Goal: Task Accomplishment & Management: Complete application form

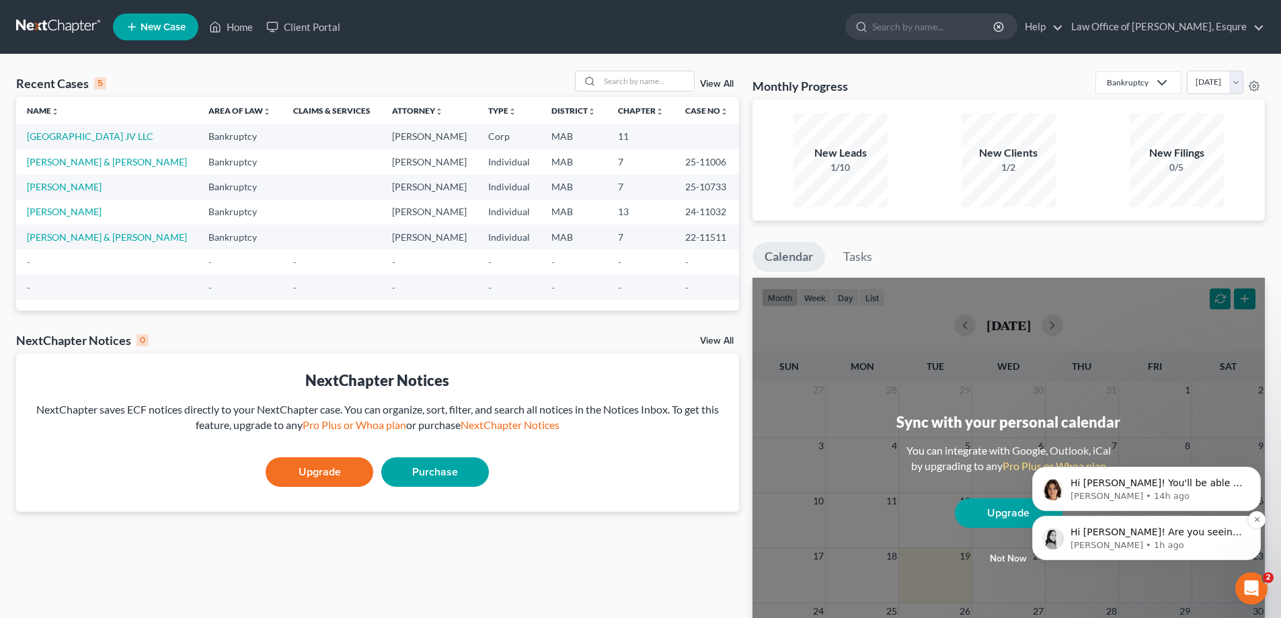
click at [1162, 535] on p "Hi [PERSON_NAME]! Are you seeing this error when attempting to pull a credit re…" at bounding box center [1158, 532] width 174 height 13
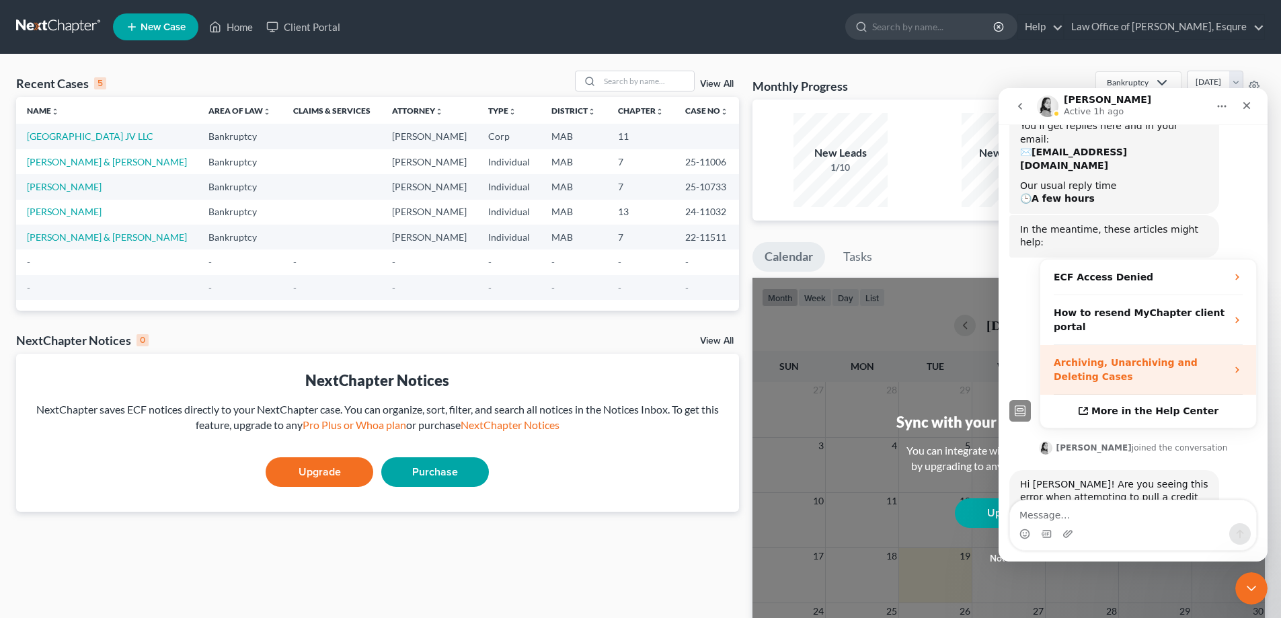
scroll to position [136, 0]
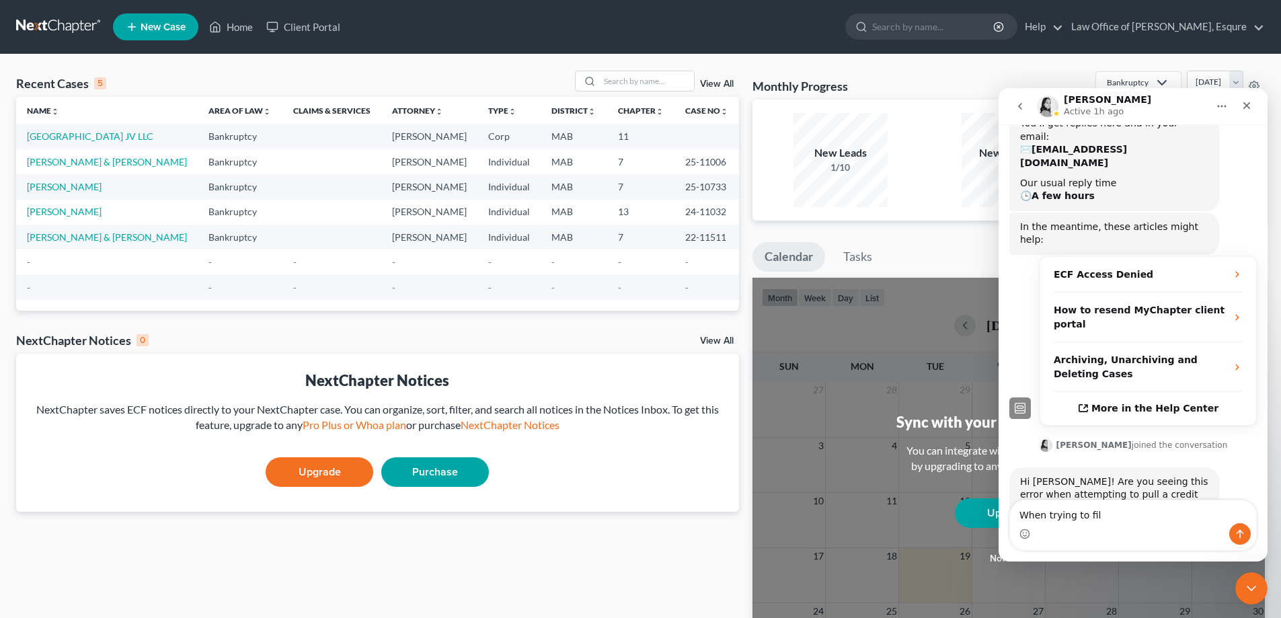
type textarea "When trying to file"
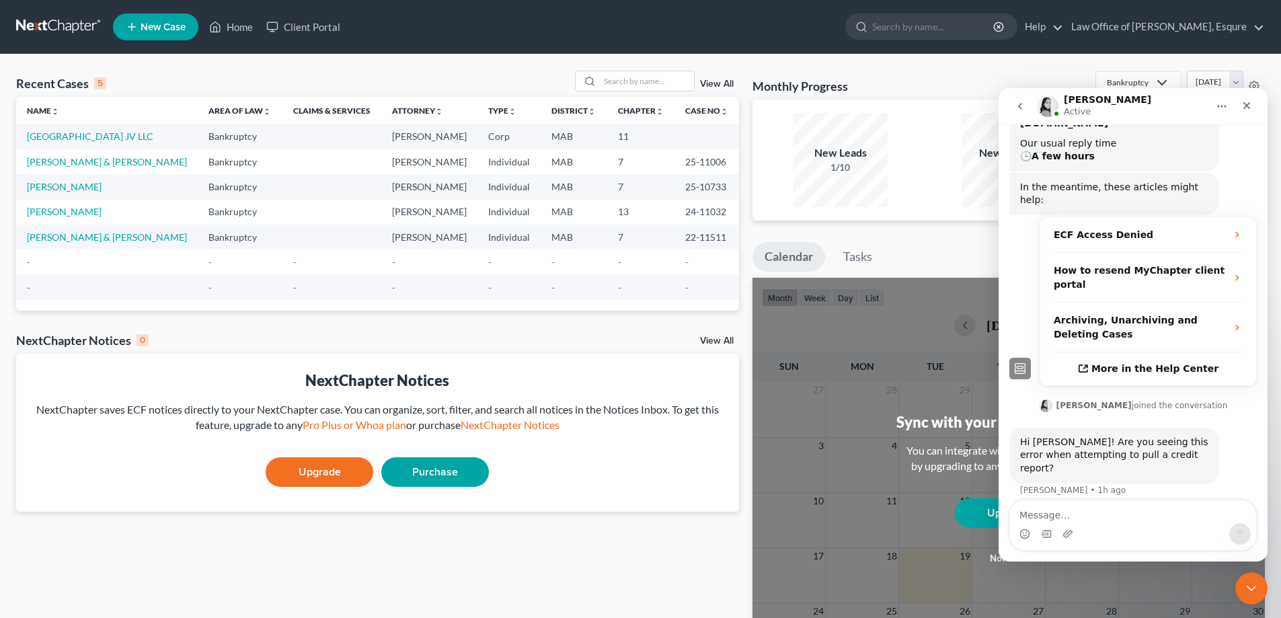
scroll to position [176, 0]
click at [116, 140] on link "[GEOGRAPHIC_DATA] JV LLC" at bounding box center [90, 135] width 126 height 11
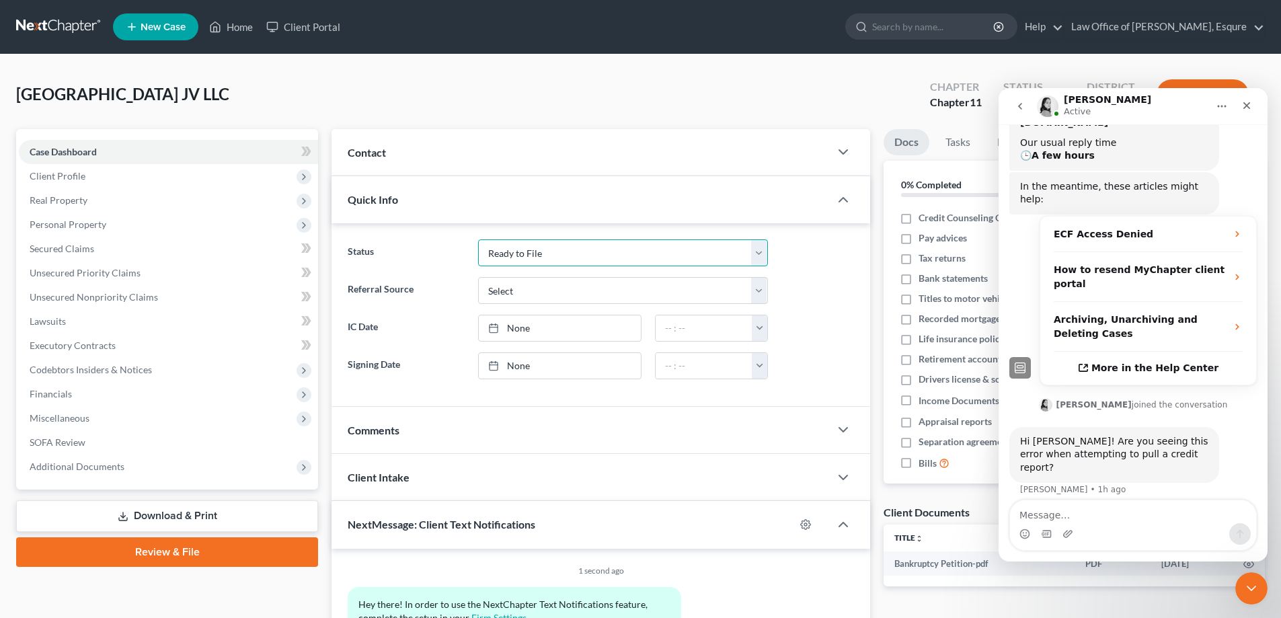
click at [758, 256] on select "Discharged Discharged & Reported Discharge Litigation Dismissal Notice Dismisse…" at bounding box center [623, 252] width 290 height 27
select select "6"
click at [478, 239] on select "Discharged Discharged & Reported Discharge Litigation Dismissal Notice Dismisse…" at bounding box center [623, 252] width 290 height 27
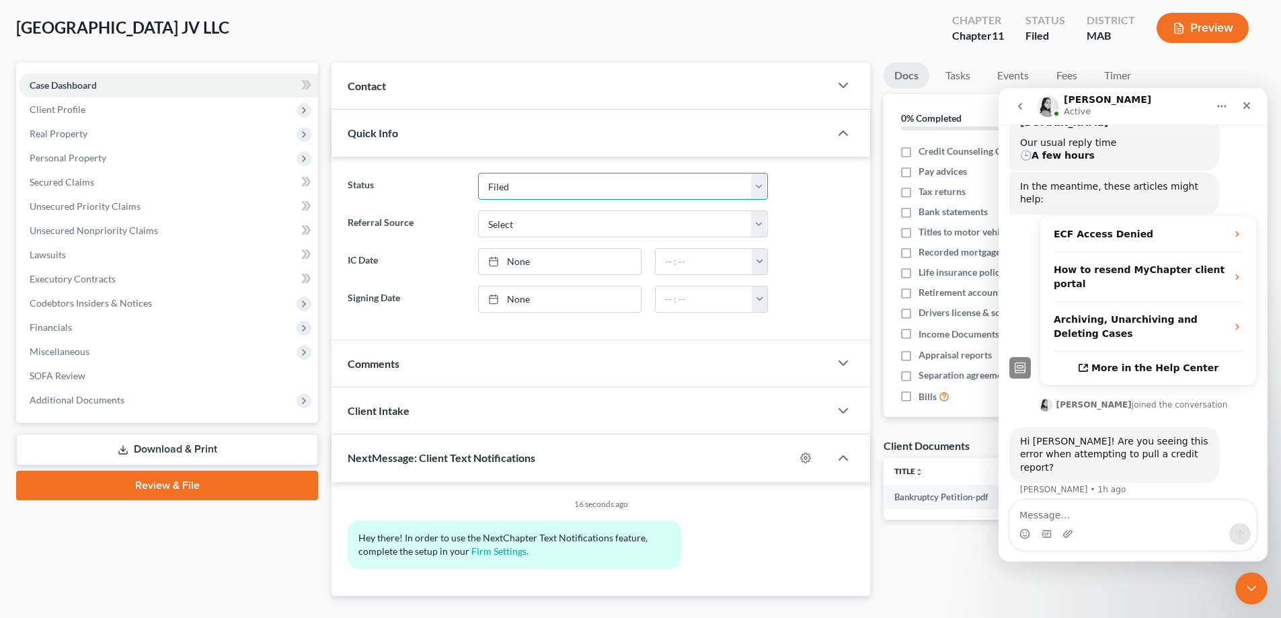
scroll to position [67, 0]
click at [966, 75] on link "Tasks" at bounding box center [958, 75] width 46 height 26
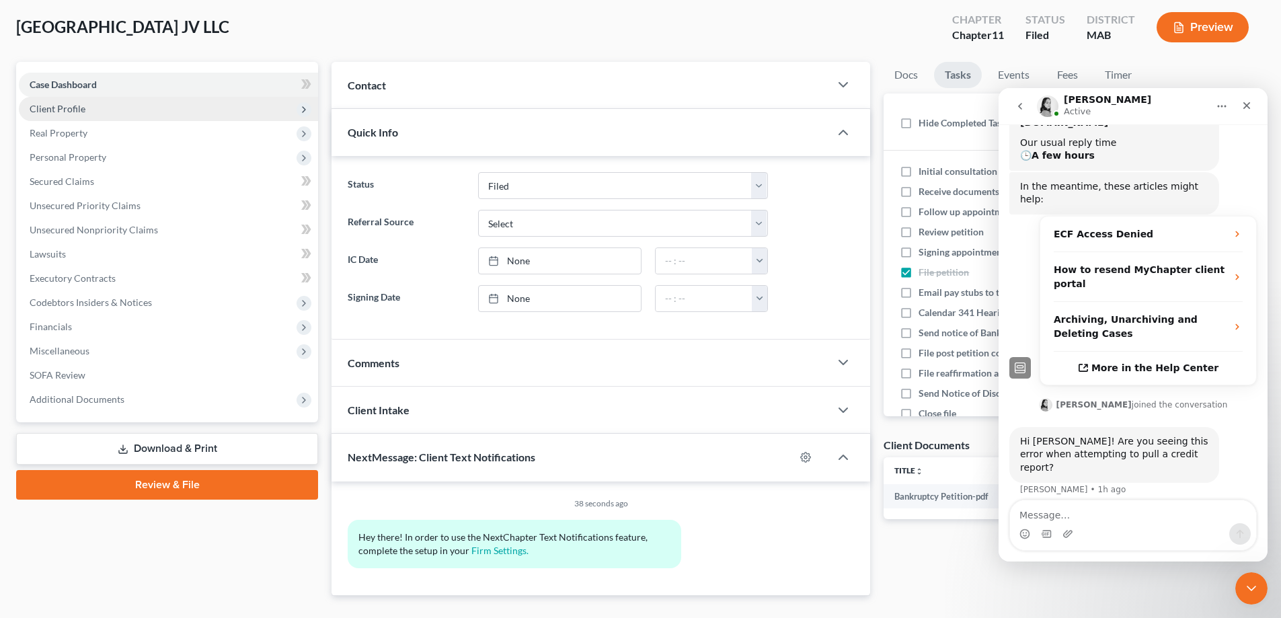
click at [61, 106] on span "Client Profile" at bounding box center [58, 108] width 56 height 11
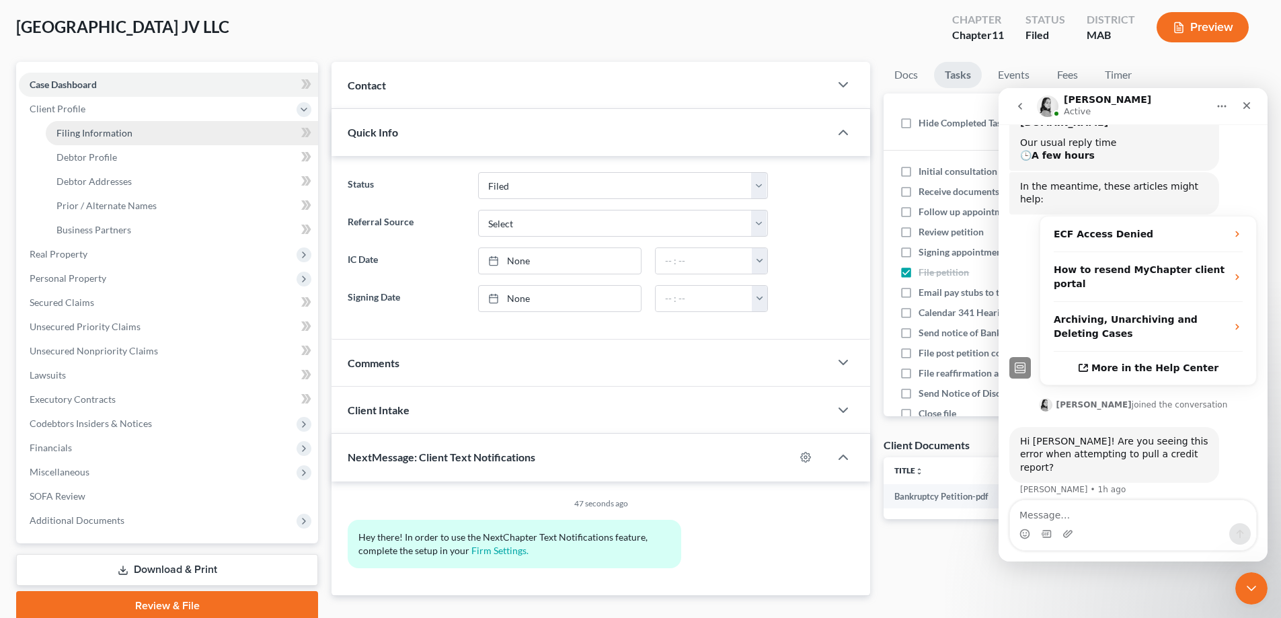
click at [91, 135] on span "Filing Information" at bounding box center [95, 132] width 76 height 11
select select "5"
select select "1"
select select "39"
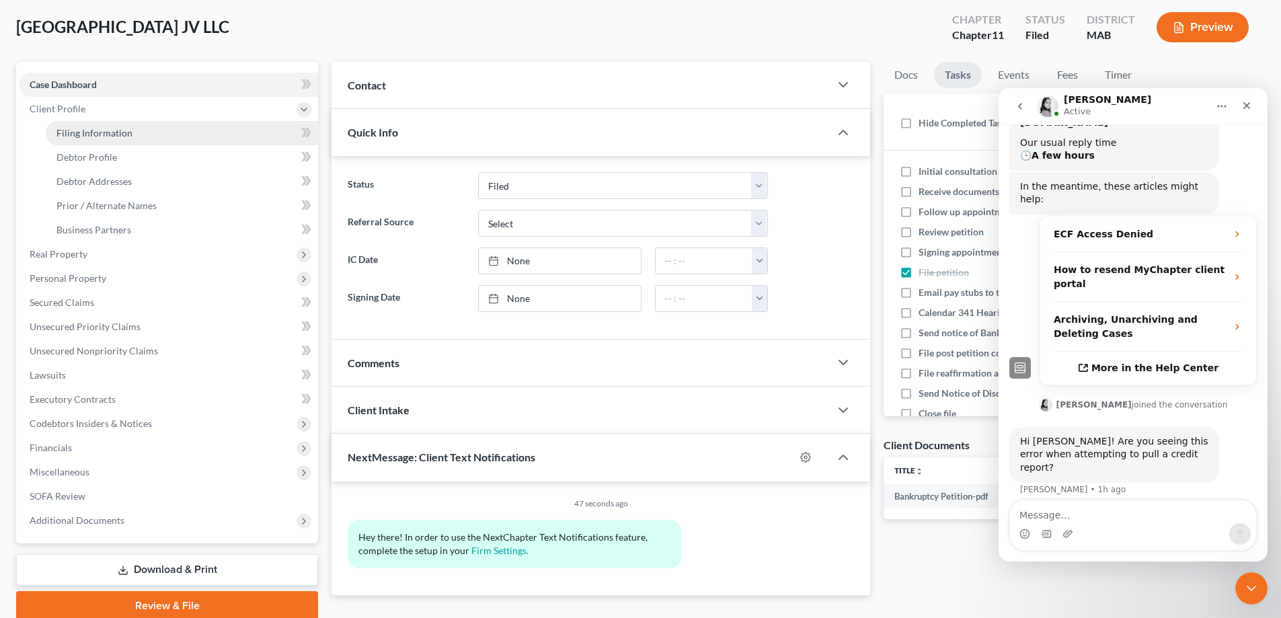
select select "0"
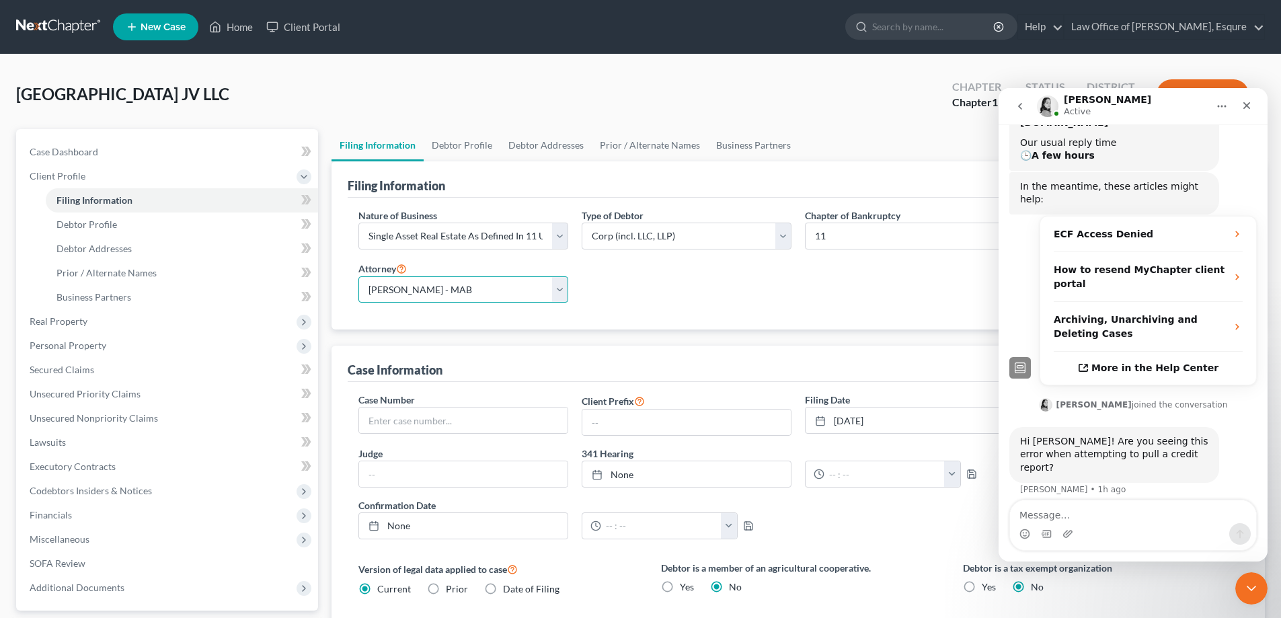
click at [558, 291] on select "Select [PERSON_NAME] - MAB" at bounding box center [464, 289] width 210 height 27
click at [359, 276] on select "Select [PERSON_NAME] - MAB" at bounding box center [464, 289] width 210 height 27
click at [405, 421] on input "text" at bounding box center [463, 421] width 209 height 26
type input "25-11713"
click at [607, 430] on input "text" at bounding box center [687, 423] width 209 height 26
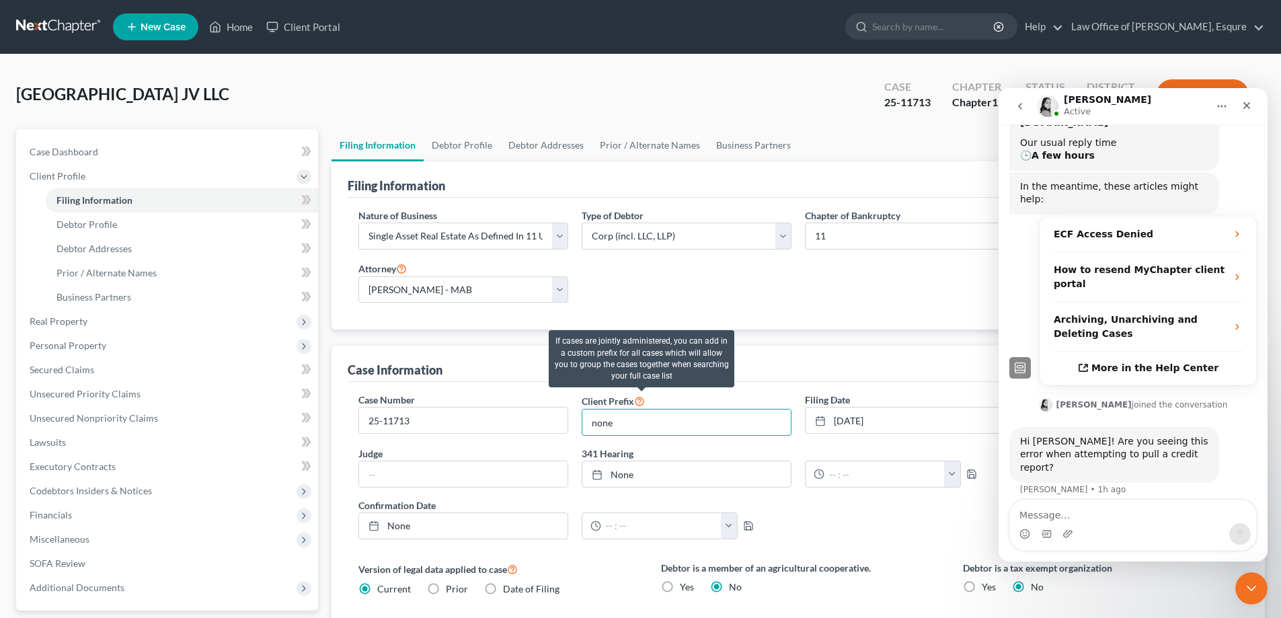
type input "none"
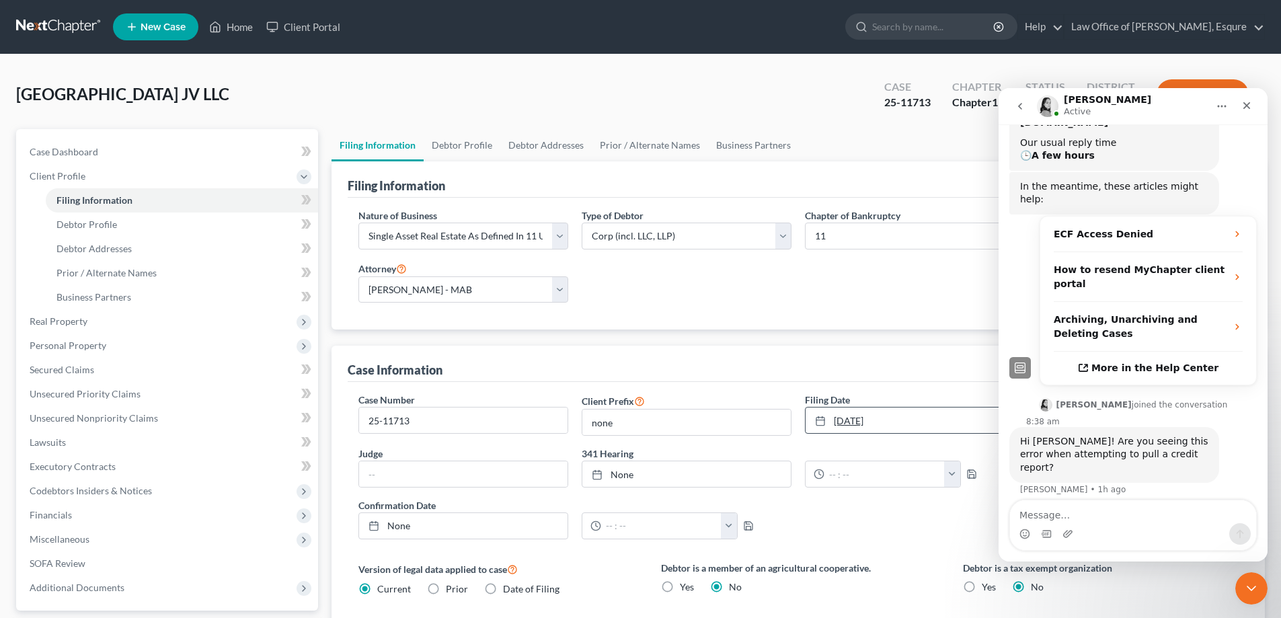
click at [818, 423] on icon at bounding box center [820, 421] width 11 height 11
click at [375, 479] on input "text" at bounding box center [463, 474] width 209 height 26
click at [951, 469] on button "button" at bounding box center [952, 474] width 16 height 26
click at [904, 521] on div "Case Number 25-11713 Client Prefix none Filing Date [DATE] close Date [DATE] Ti…" at bounding box center [798, 471] width 893 height 157
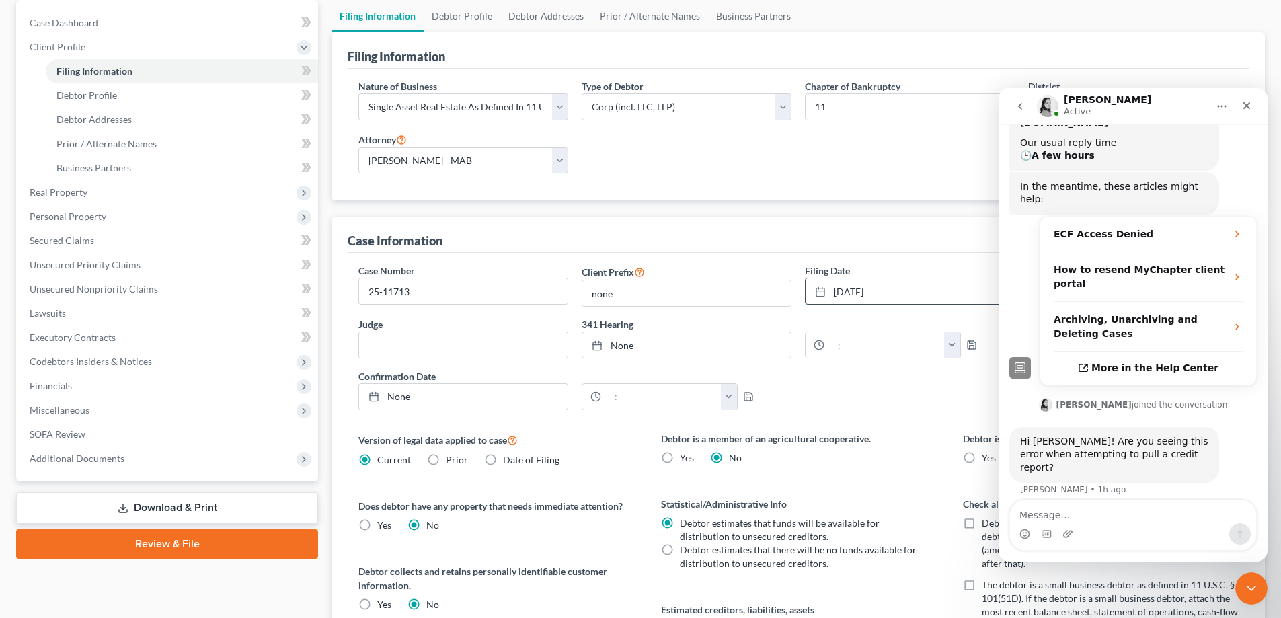
scroll to position [135, 0]
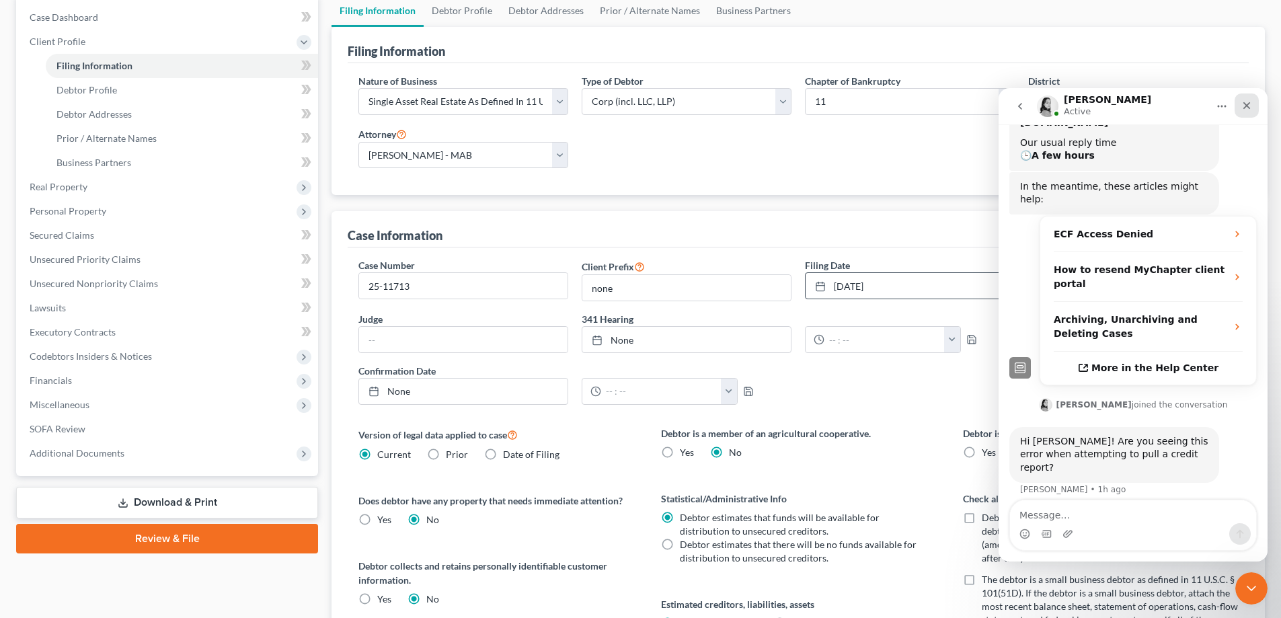
click at [1242, 100] on div "Close" at bounding box center [1247, 105] width 24 height 24
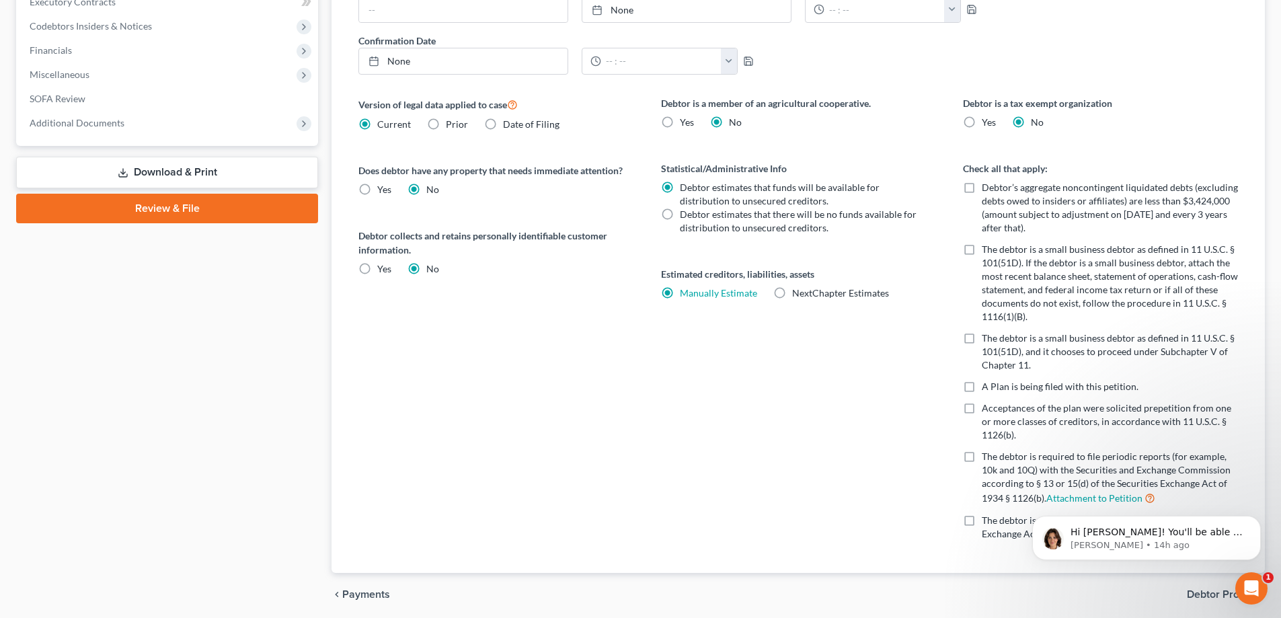
scroll to position [514, 0]
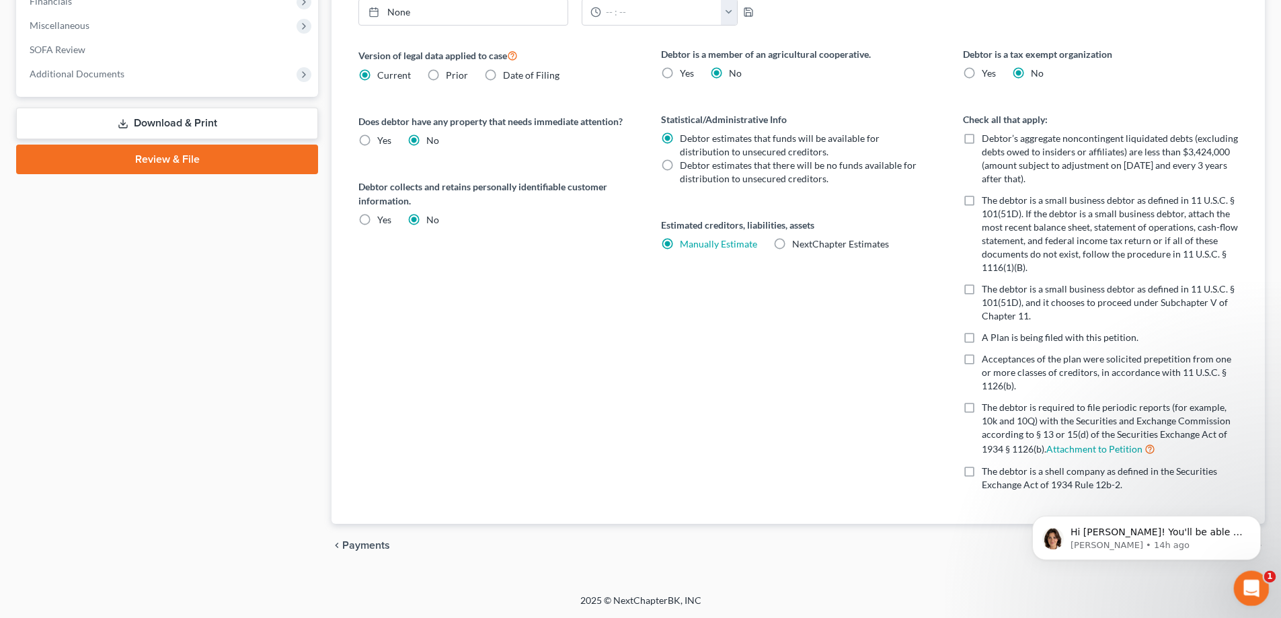
click at [1247, 583] on icon "Open Intercom Messenger" at bounding box center [1250, 587] width 22 height 22
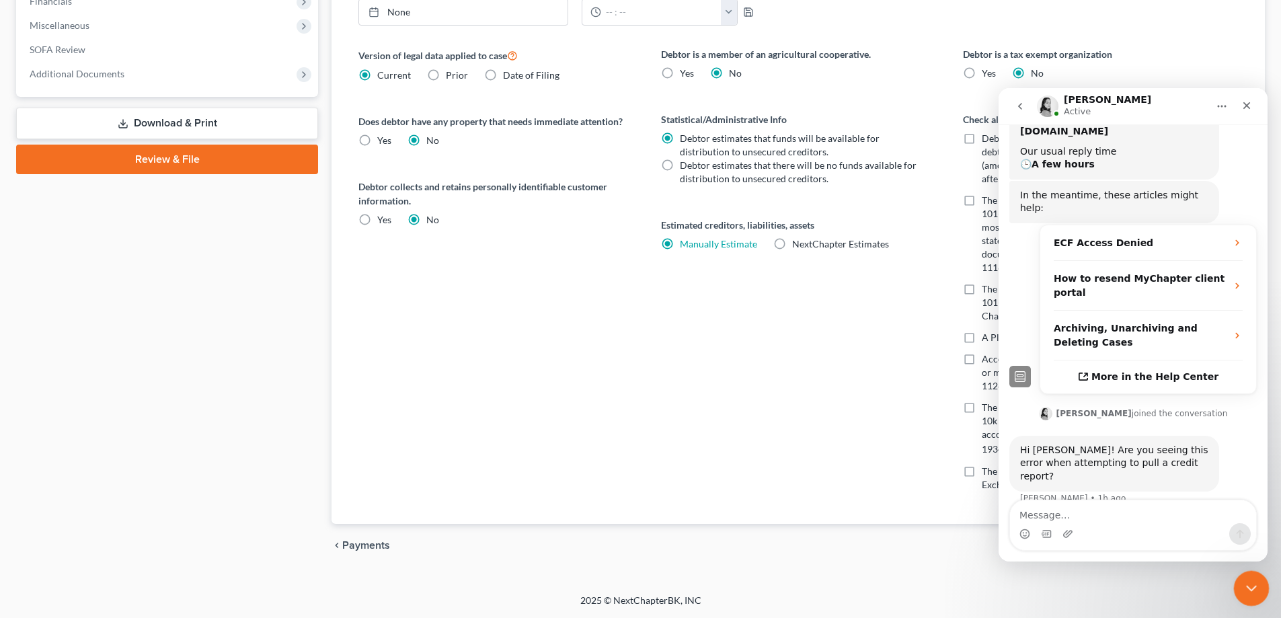
scroll to position [176, 0]
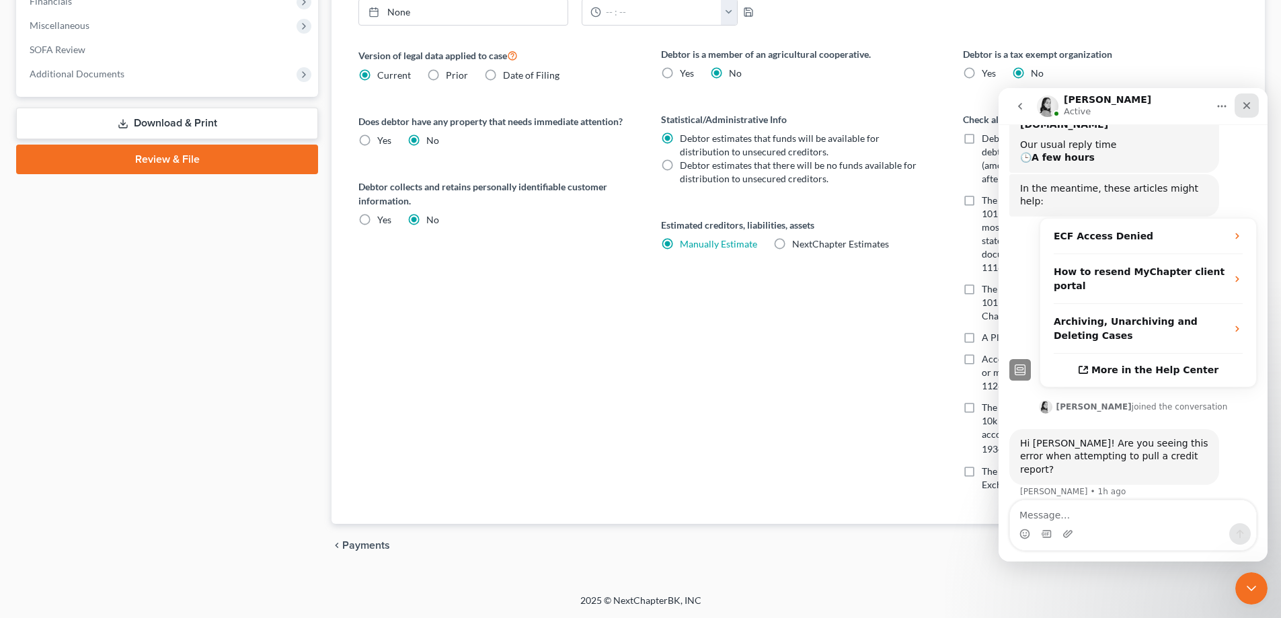
click at [1249, 101] on icon "Close" at bounding box center [1247, 105] width 11 height 11
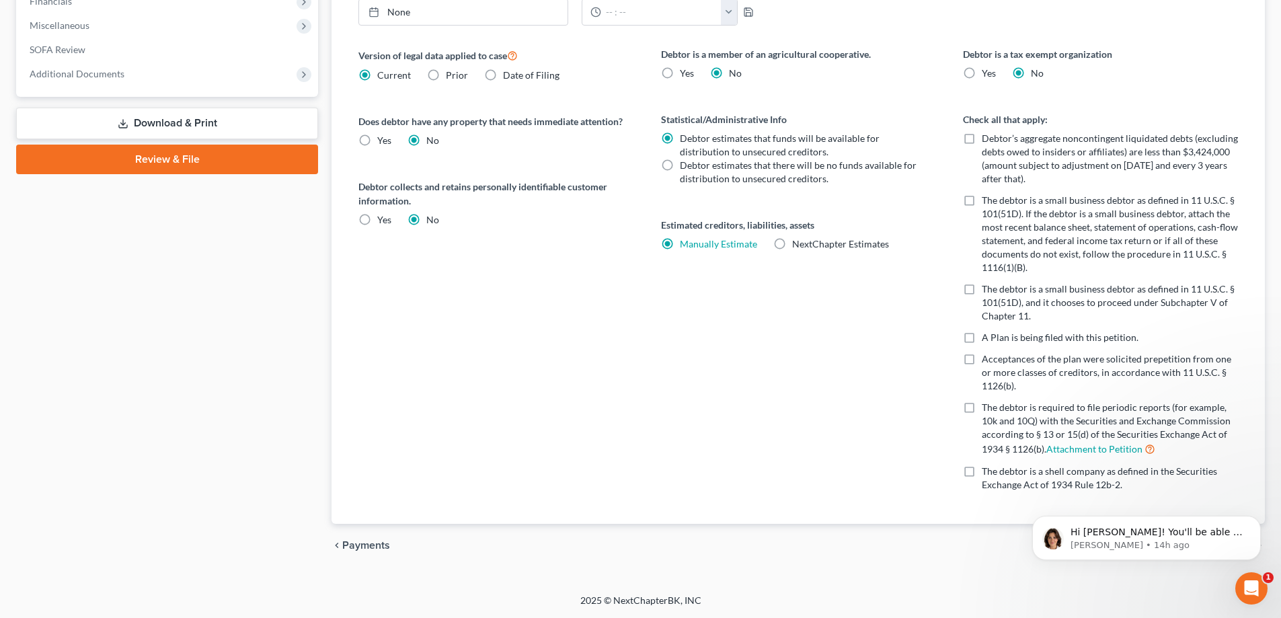
scroll to position [0, 0]
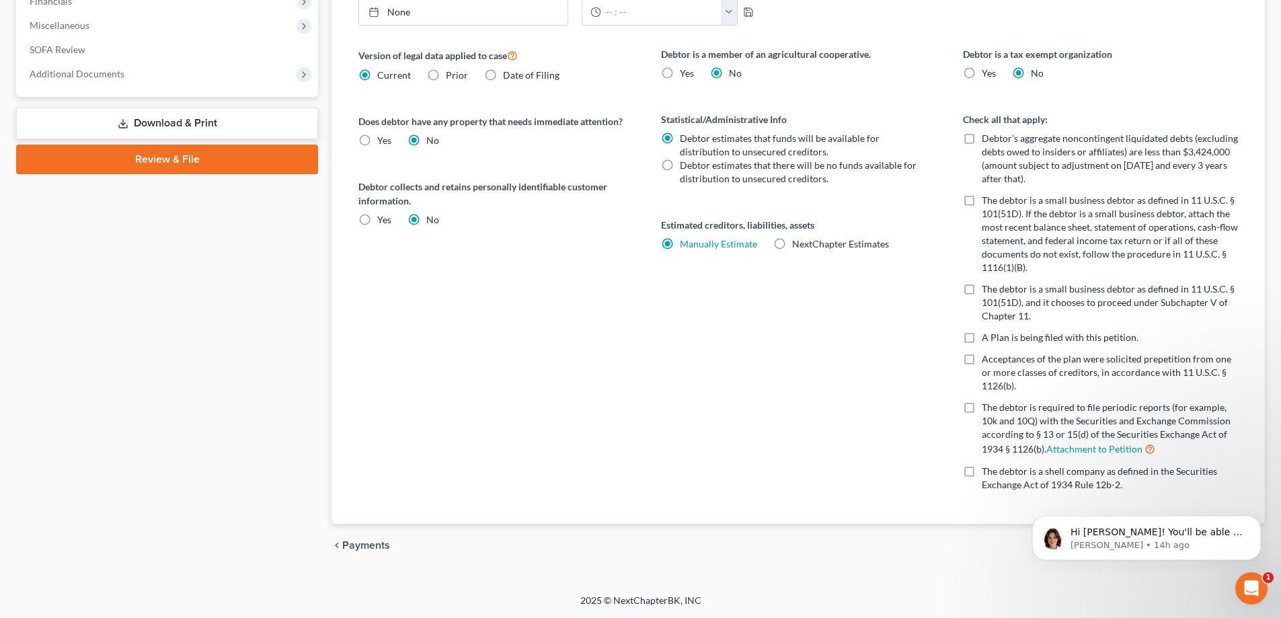
click at [162, 157] on link "Review & File" at bounding box center [167, 160] width 302 height 30
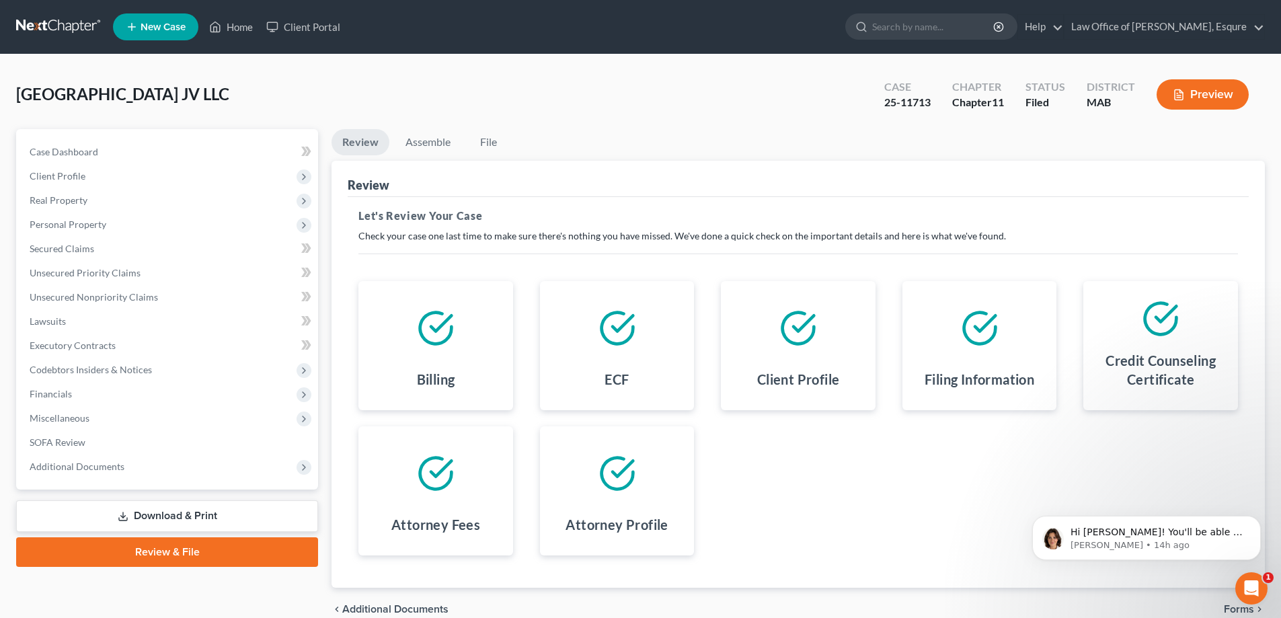
click at [154, 554] on link "Review & File" at bounding box center [167, 552] width 302 height 30
click at [1252, 584] on icon "Open Intercom Messenger" at bounding box center [1250, 587] width 22 height 22
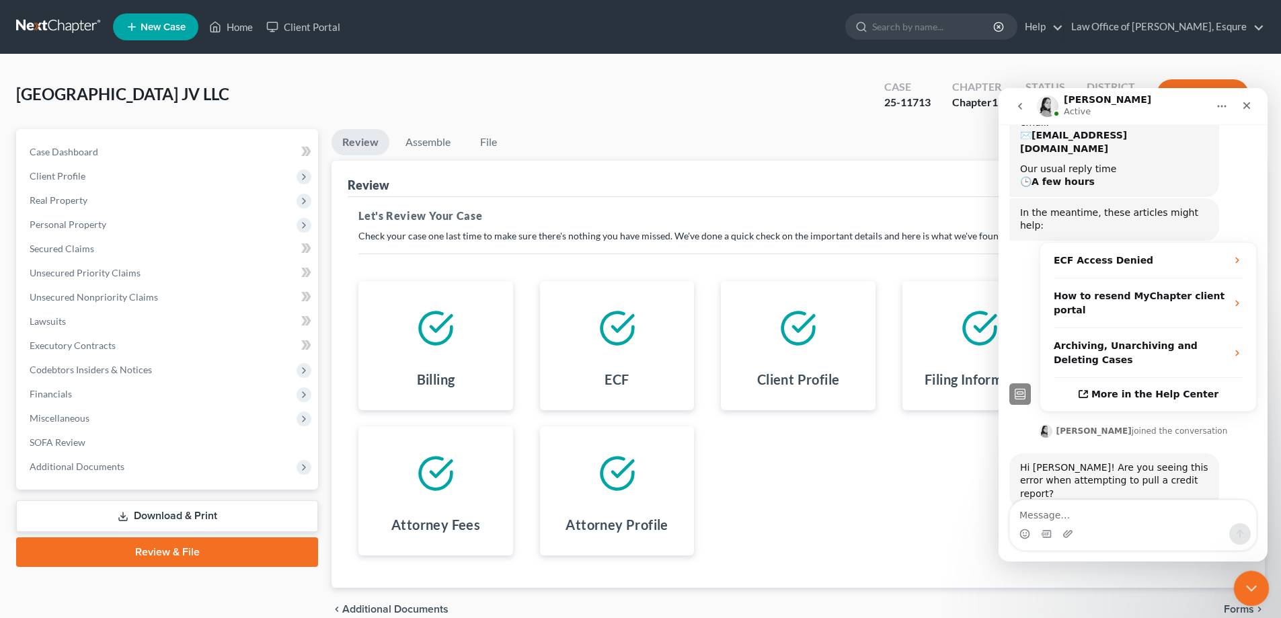
scroll to position [176, 0]
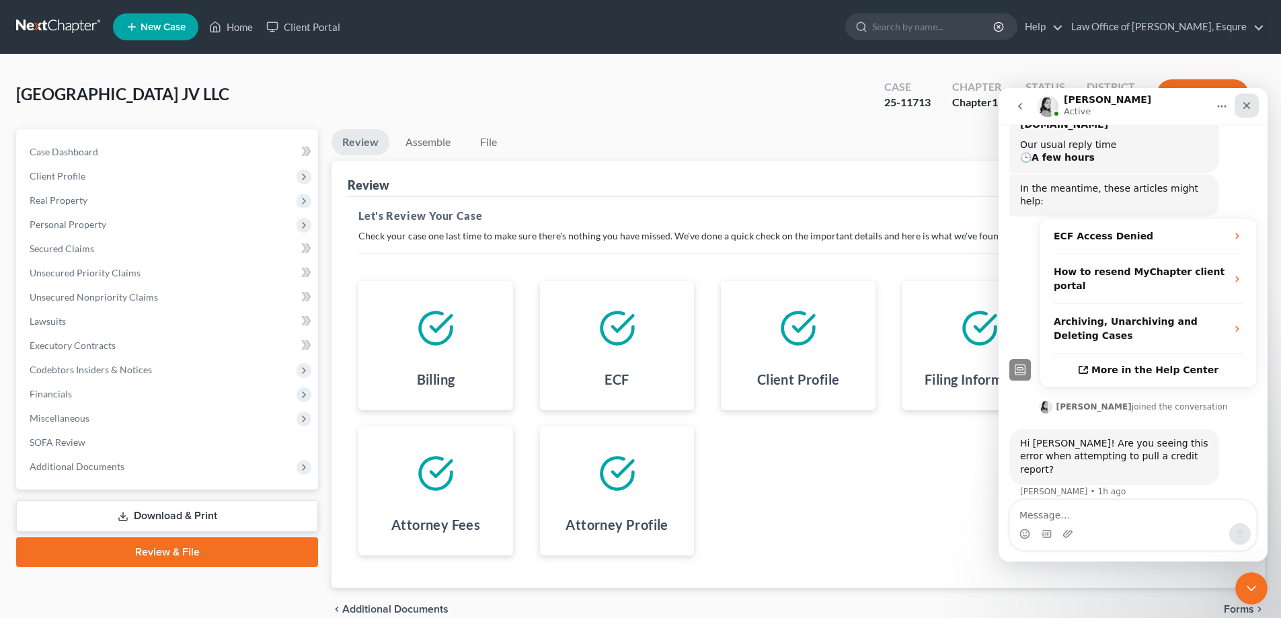
click at [1247, 104] on icon "Close" at bounding box center [1247, 105] width 11 height 11
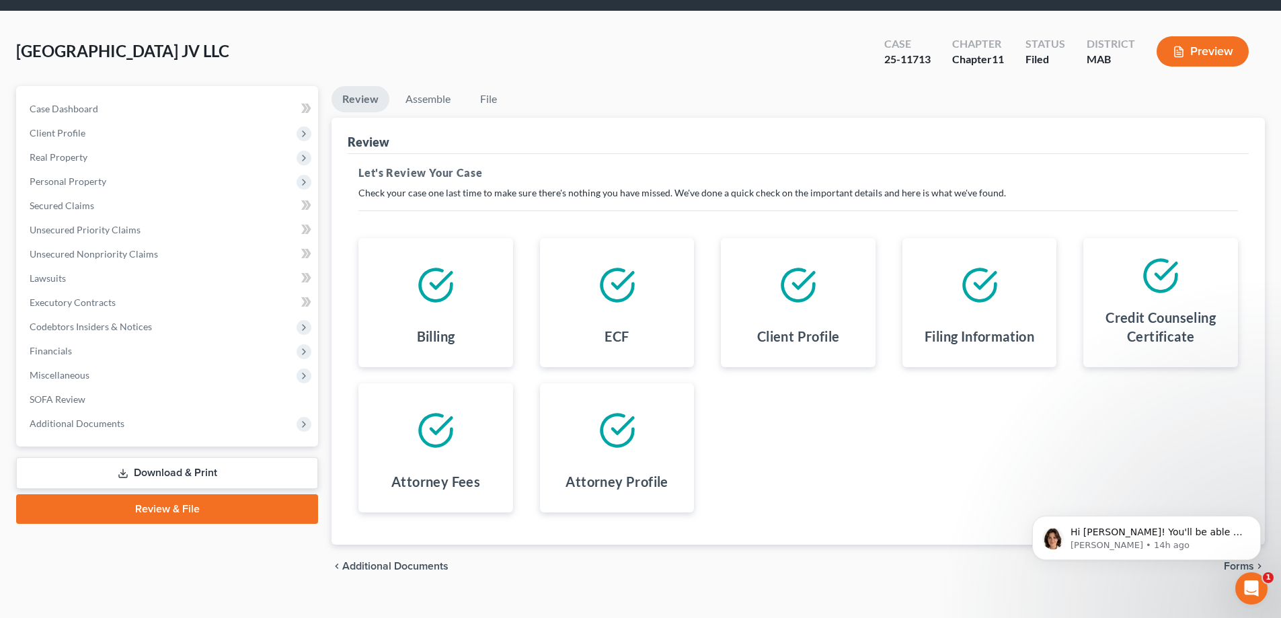
scroll to position [64, 0]
